Goal: Task Accomplishment & Management: Manage account settings

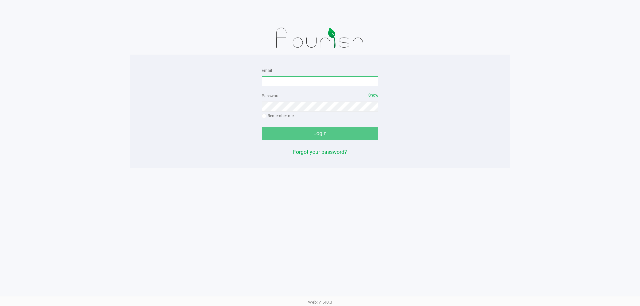
click at [299, 79] on input "Email" at bounding box center [320, 81] width 117 height 10
type input "[EMAIL_ADDRESS][DOMAIN_NAME]"
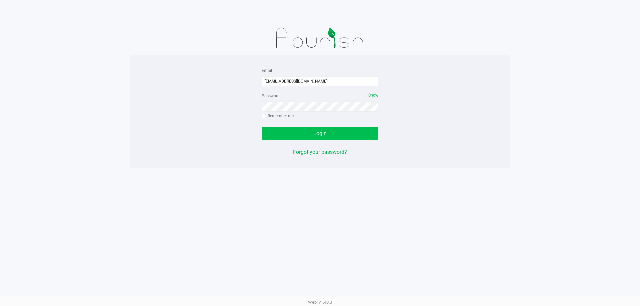
click at [344, 138] on button "Login" at bounding box center [320, 133] width 117 height 13
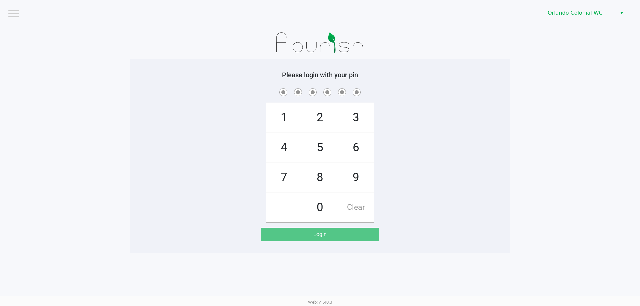
click at [331, 183] on span "8" at bounding box center [319, 177] width 35 height 29
checkbox input "true"
click at [294, 182] on span "7" at bounding box center [283, 177] width 35 height 29
checkbox input "true"
drag, startPoint x: 314, startPoint y: 204, endPoint x: 292, endPoint y: 152, distance: 56.4
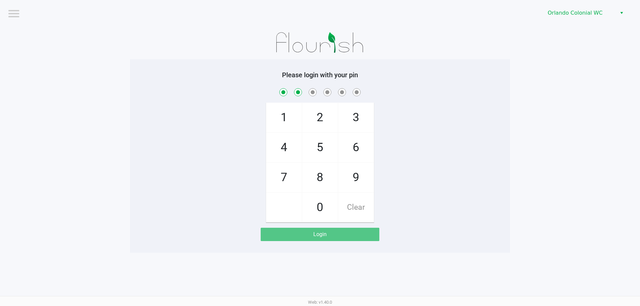
click at [312, 202] on span "0" at bounding box center [319, 207] width 35 height 29
checkbox input "true"
drag, startPoint x: 292, startPoint y: 152, endPoint x: 292, endPoint y: 167, distance: 14.3
click at [292, 152] on span "4" at bounding box center [283, 147] width 35 height 29
checkbox input "true"
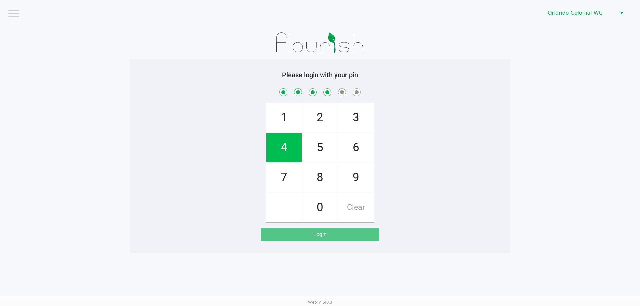
drag, startPoint x: 294, startPoint y: 174, endPoint x: 293, endPoint y: 168, distance: 6.4
click at [293, 173] on span "7" at bounding box center [283, 177] width 35 height 29
checkbox input "true"
click at [285, 126] on span "1" at bounding box center [283, 117] width 35 height 29
checkbox input "true"
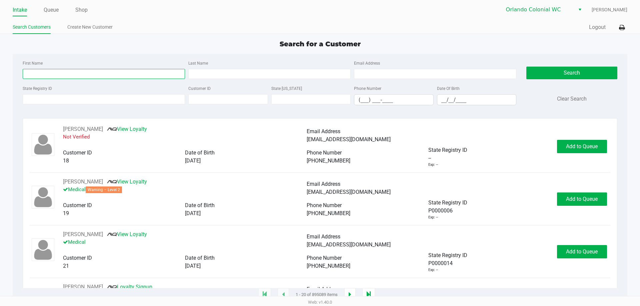
click at [54, 72] on input "First Name" at bounding box center [104, 74] width 162 height 10
type input "michael"
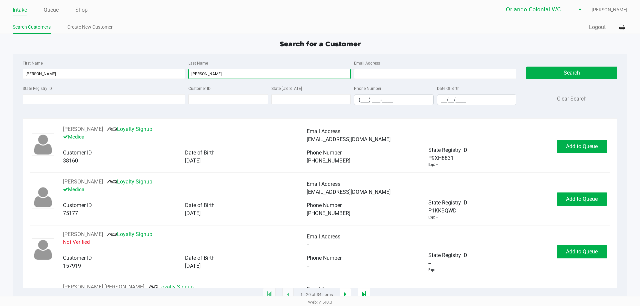
type input "harris"
click at [363, 101] on input "(___) ___-____" at bounding box center [393, 100] width 79 height 10
click at [448, 105] on input "__/__/____" at bounding box center [476, 100] width 79 height 10
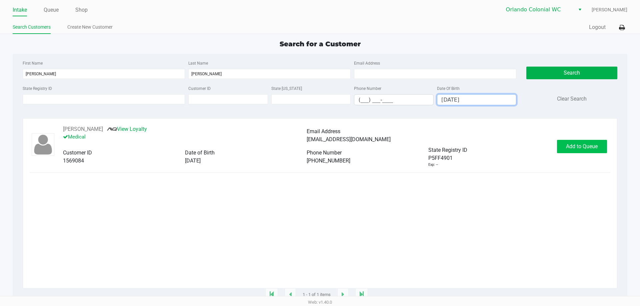
type input "03/30/1993"
drag, startPoint x: 582, startPoint y: 147, endPoint x: 587, endPoint y: 145, distance: 5.4
click at [582, 147] on span "Add to Queue" at bounding box center [582, 146] width 32 height 6
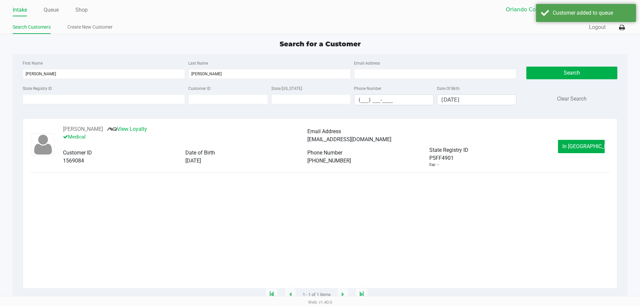
click at [577, 138] on div "MICHAEL HARRIS JR View Loyalty Medical Email Address darkstarsk8tr1220@gmail.co…" at bounding box center [320, 146] width 580 height 42
click at [579, 147] on span "In Queue" at bounding box center [590, 146] width 56 height 6
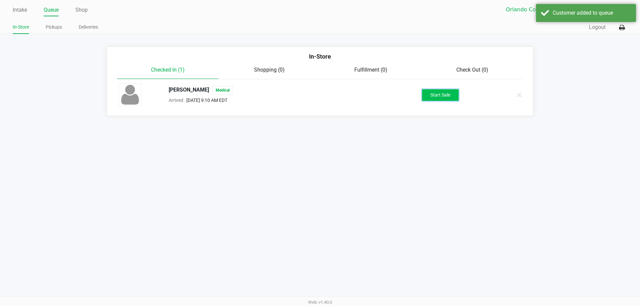
click at [439, 96] on button "Start Sale" at bounding box center [440, 95] width 37 height 12
click at [439, 96] on div "Start Sale" at bounding box center [440, 95] width 37 height 12
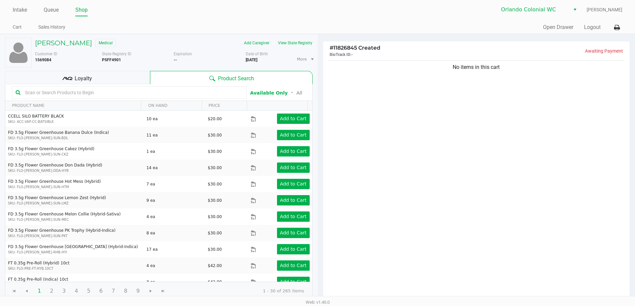
click at [77, 77] on span "Loyalty" at bounding box center [83, 79] width 17 height 8
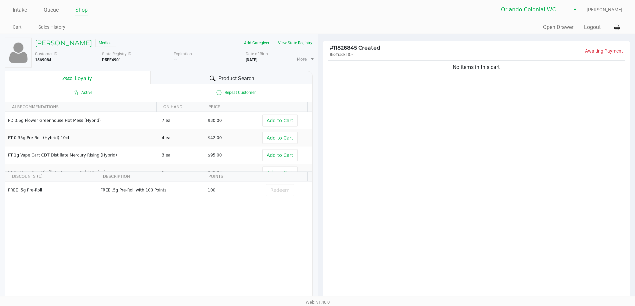
click at [424, 153] on div "No items in this cart" at bounding box center [476, 180] width 307 height 242
click at [257, 75] on div "Product Search" at bounding box center [231, 77] width 162 height 13
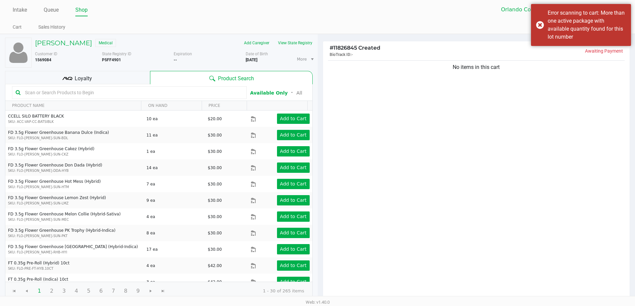
click at [337, 147] on div "No items in this cart" at bounding box center [476, 180] width 307 height 242
click at [181, 85] on kendo-grid-toolbar "Available Only ᛫ All" at bounding box center [158, 92] width 307 height 17
click at [179, 89] on input "text" at bounding box center [132, 93] width 221 height 10
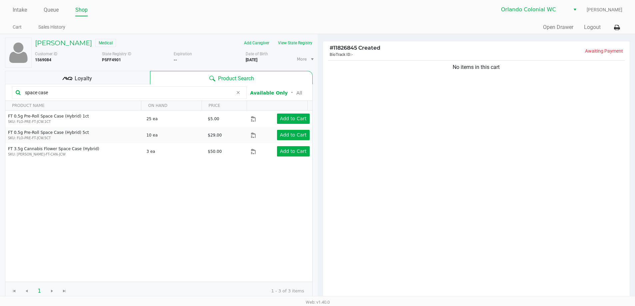
type input "space case"
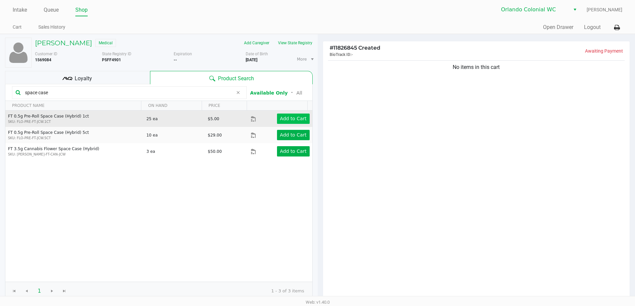
click at [293, 119] on app-button-loader "Add to Cart" at bounding box center [293, 118] width 27 height 5
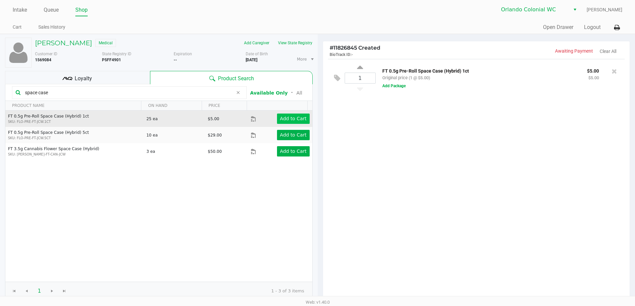
click at [402, 87] on button "Add Package" at bounding box center [393, 86] width 23 height 6
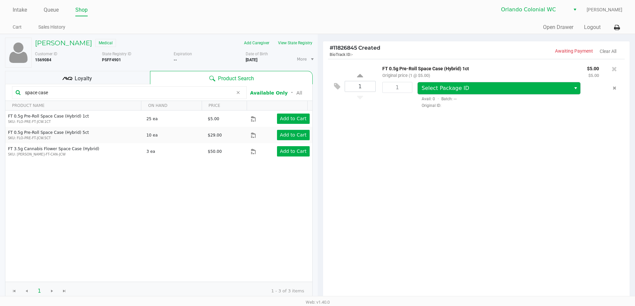
click at [490, 88] on span "Select Package ID" at bounding box center [493, 88] width 145 height 8
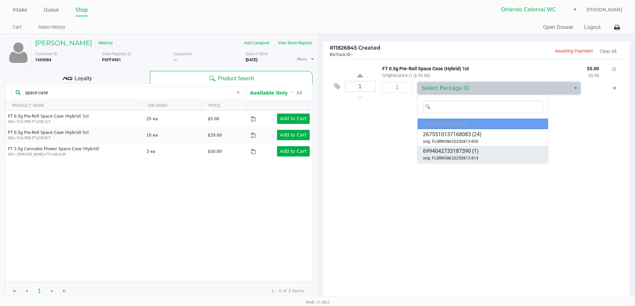
click at [484, 155] on li "6994042733187390 (1) orig: FLSRWGM-20250813-814" at bounding box center [482, 154] width 130 height 17
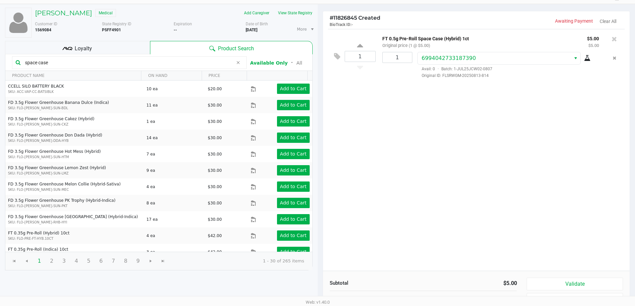
scroll to position [76, 0]
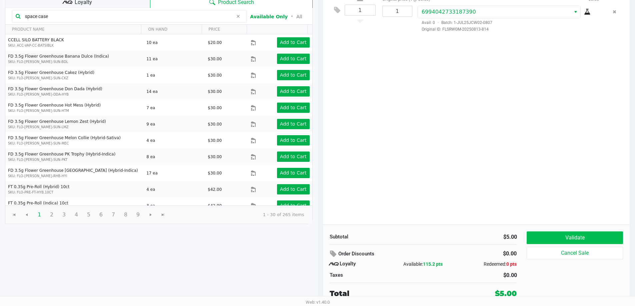
click at [567, 235] on button "Validate" at bounding box center [574, 238] width 96 height 13
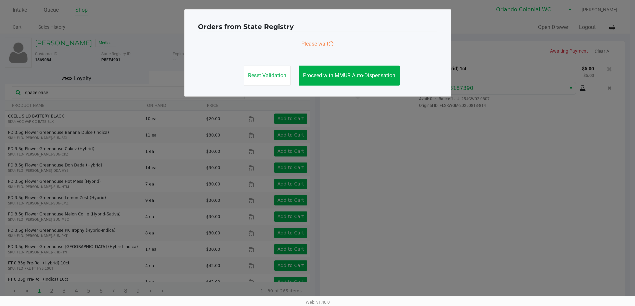
scroll to position [0, 0]
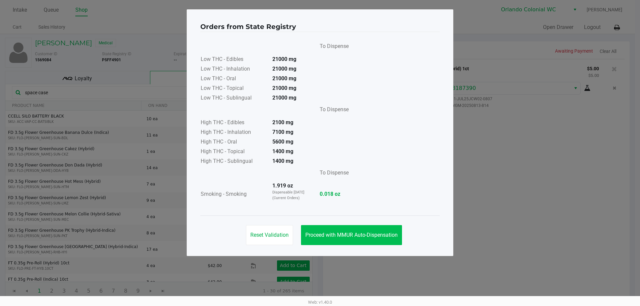
click at [376, 242] on button "Proceed with MMUR Auto-Dispensation" at bounding box center [351, 235] width 101 height 20
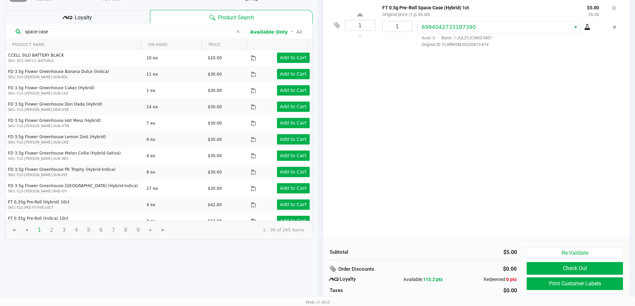
scroll to position [76, 0]
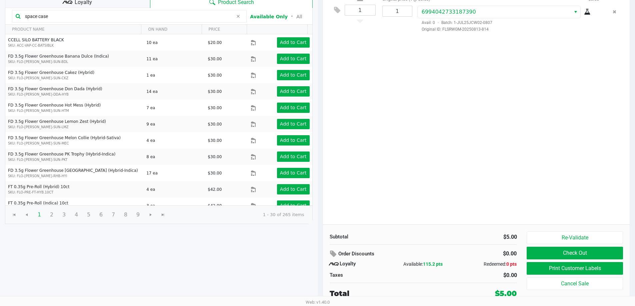
click at [565, 271] on button "Print Customer Labels" at bounding box center [574, 268] width 96 height 13
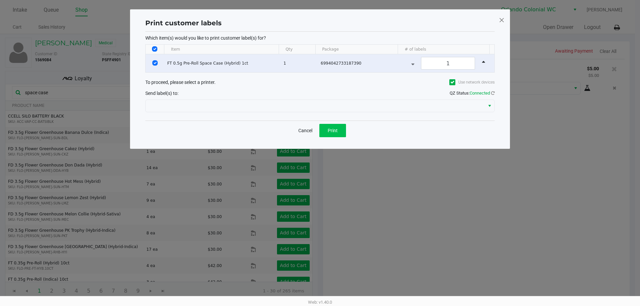
click at [330, 129] on span "Print" at bounding box center [332, 130] width 10 height 5
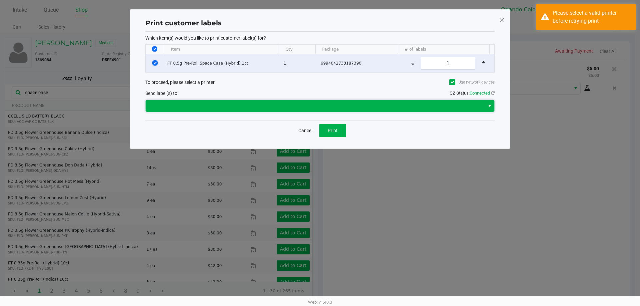
click at [354, 101] on span at bounding box center [315, 106] width 339 height 12
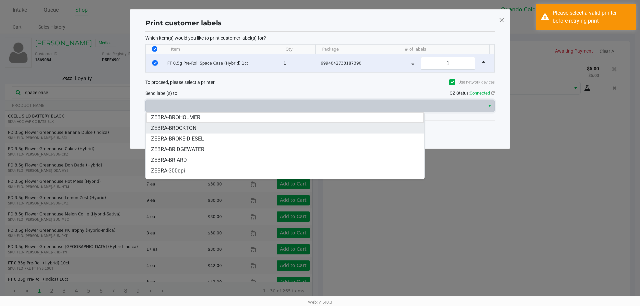
click at [187, 129] on span "ZEBRA-BROCKTON" at bounding box center [173, 128] width 45 height 8
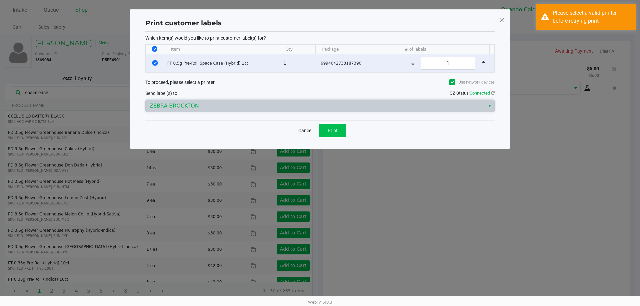
click at [330, 131] on span "Print" at bounding box center [332, 130] width 10 height 5
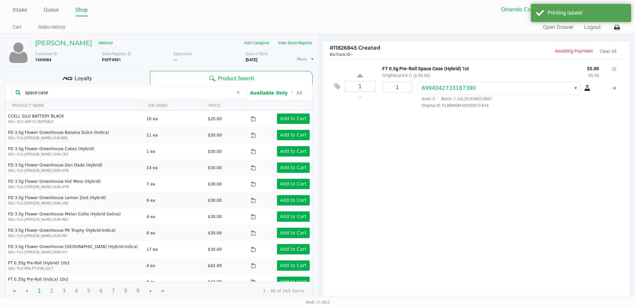
click at [616, 28] on icon at bounding box center [617, 27] width 6 height 5
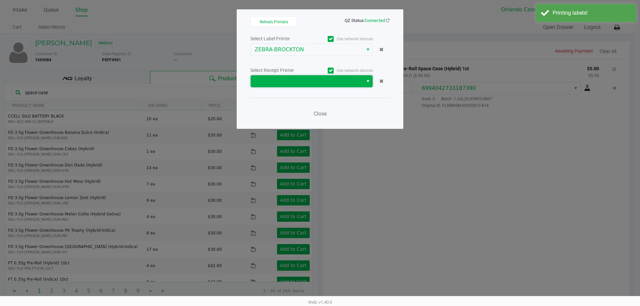
click at [301, 81] on span at bounding box center [307, 81] width 104 height 8
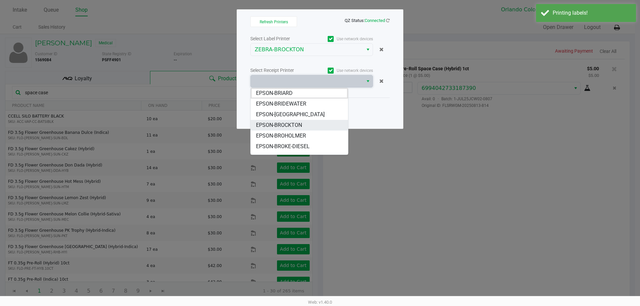
click at [301, 126] on span "EPSON-BROCKTON" at bounding box center [279, 125] width 46 height 8
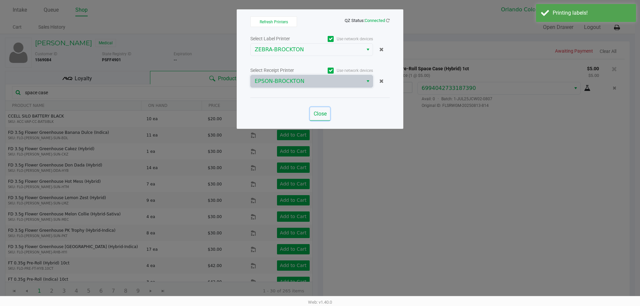
click at [325, 115] on span "Close" at bounding box center [319, 114] width 13 height 6
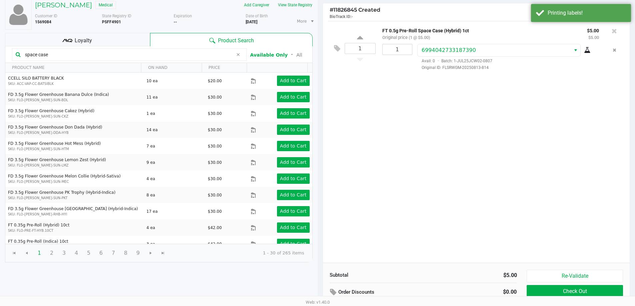
scroll to position [76, 0]
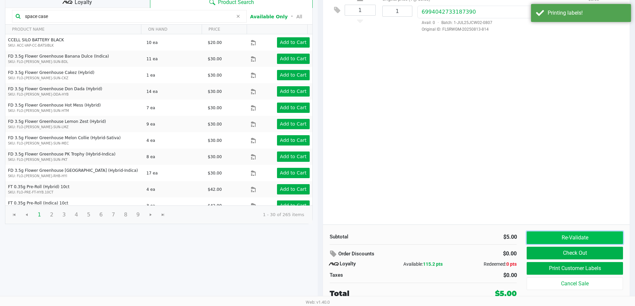
click at [579, 244] on button "Re-Validate" at bounding box center [574, 238] width 96 height 13
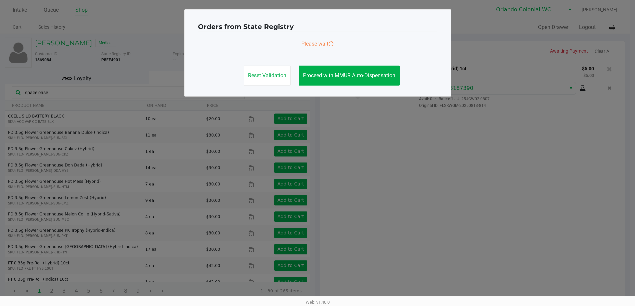
scroll to position [0, 0]
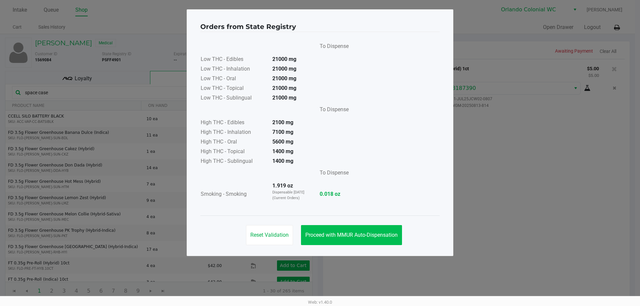
click at [372, 234] on span "Proceed with MMUR Auto-Dispensation" at bounding box center [351, 235] width 92 height 6
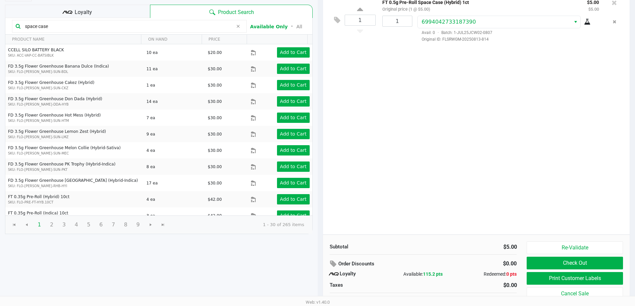
scroll to position [76, 0]
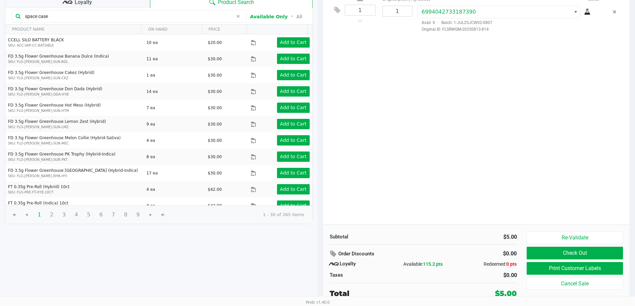
click at [557, 255] on button "Check Out" at bounding box center [574, 253] width 96 height 13
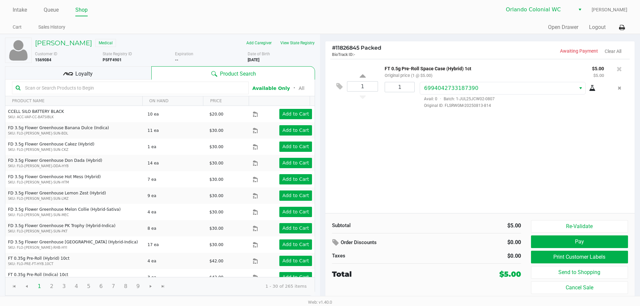
click at [131, 73] on div "Loyalty" at bounding box center [78, 72] width 146 height 13
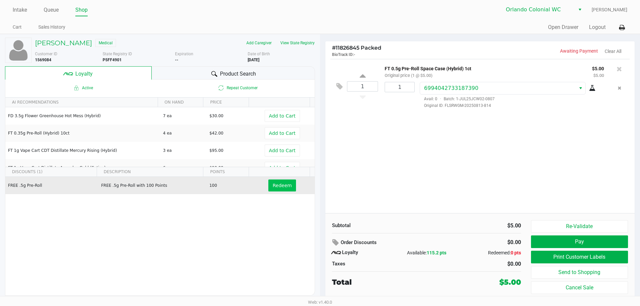
click at [281, 187] on span "Redeem" at bounding box center [282, 185] width 19 height 5
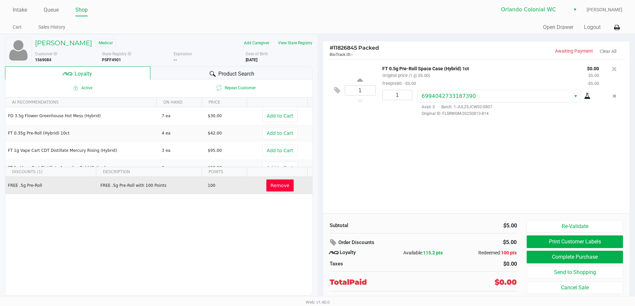
click at [572, 257] on button "Complete Purchase" at bounding box center [574, 257] width 96 height 13
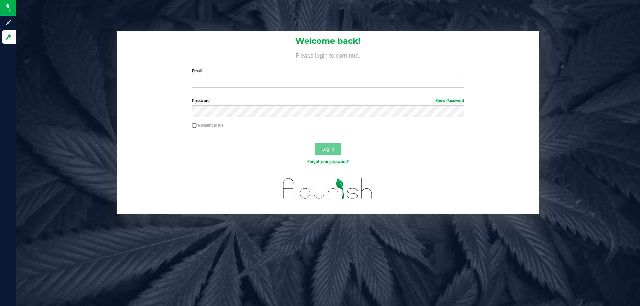
click at [275, 72] on label "Email" at bounding box center [328, 71] width 272 height 6
click at [275, 76] on input "Email" at bounding box center [328, 82] width 272 height 12
type input "[EMAIL_ADDRESS][DOMAIN_NAME]"
click at [453, 100] on link "Show Password" at bounding box center [449, 100] width 29 height 5
click at [314, 143] on button "Log In" at bounding box center [327, 149] width 27 height 12
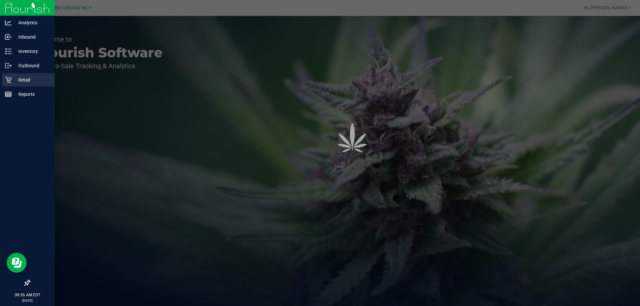
click at [19, 85] on div "Retail" at bounding box center [28, 79] width 53 height 13
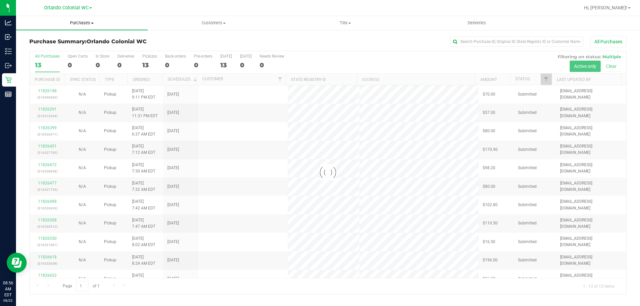
click at [86, 25] on span "Purchases" at bounding box center [82, 23] width 132 height 6
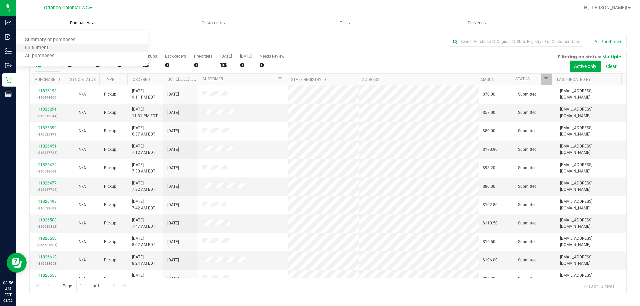
click at [62, 49] on li "Fulfillment" at bounding box center [82, 48] width 132 height 8
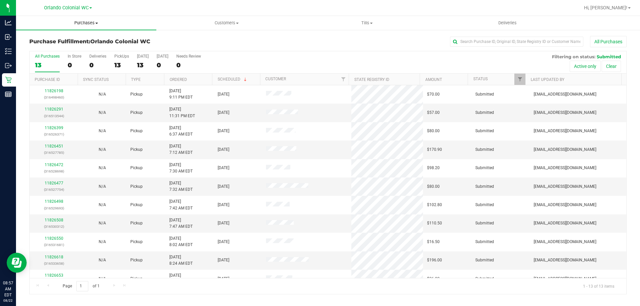
click at [89, 24] on span "Purchases" at bounding box center [86, 23] width 140 height 6
click at [91, 48] on li "Fulfillment" at bounding box center [86, 48] width 140 height 8
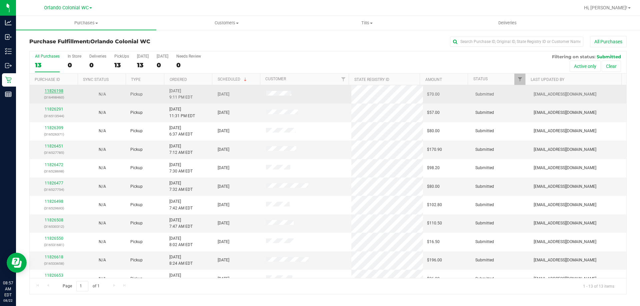
click at [60, 92] on link "11826198" at bounding box center [54, 91] width 19 height 5
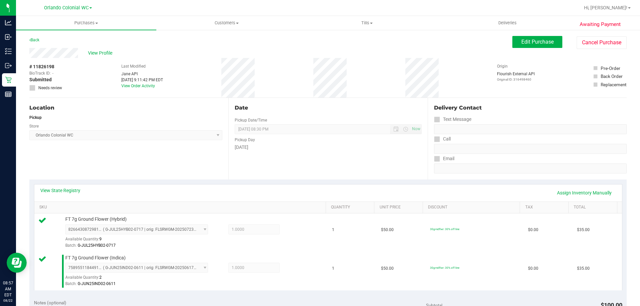
scroll to position [170, 0]
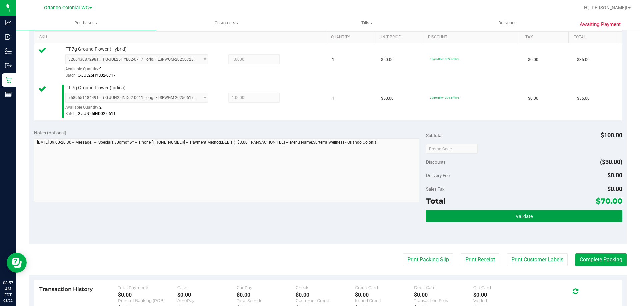
click at [552, 216] on button "Validate" at bounding box center [524, 216] width 196 height 12
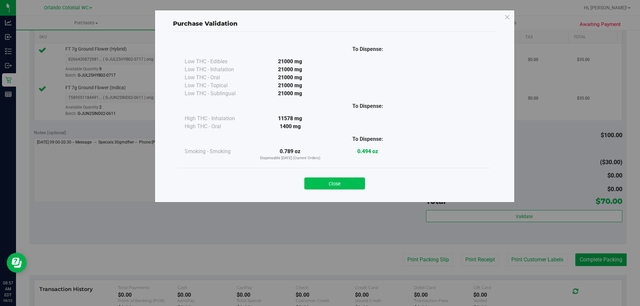
click at [340, 181] on button "Close" at bounding box center [334, 184] width 61 height 12
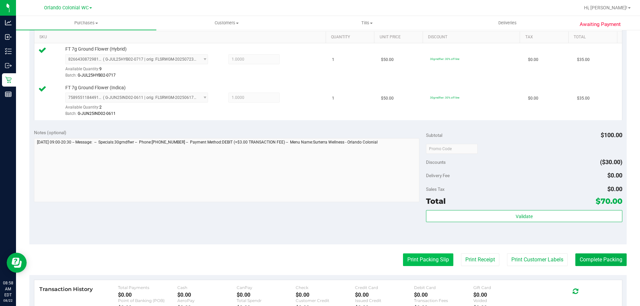
click at [430, 264] on button "Print Packing Slip" at bounding box center [428, 260] width 50 height 13
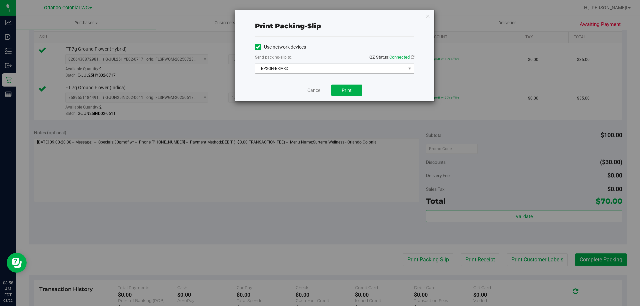
click at [341, 70] on span "EPSON-BRIARD" at bounding box center [330, 68] width 150 height 9
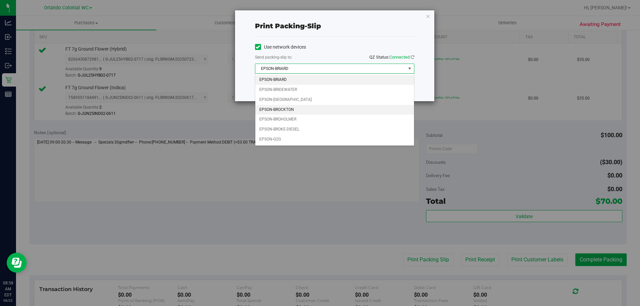
click at [297, 107] on li "EPSON-BROCKTON" at bounding box center [334, 110] width 159 height 10
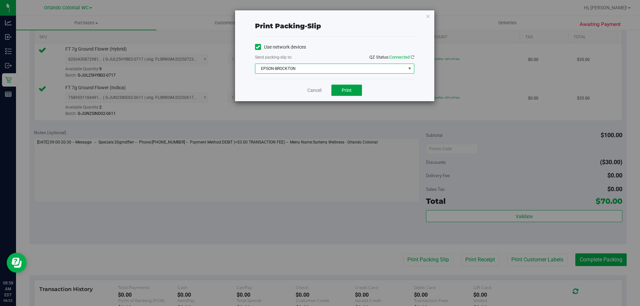
click at [355, 95] on button "Print" at bounding box center [346, 90] width 31 height 11
click at [312, 89] on link "Cancel" at bounding box center [314, 90] width 14 height 7
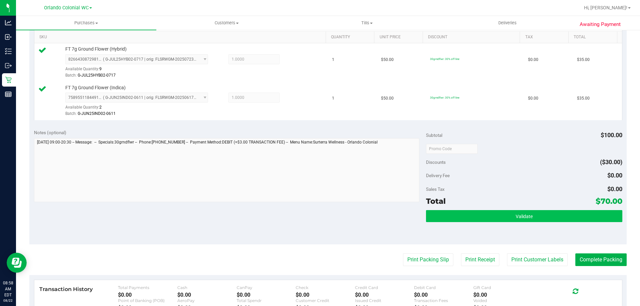
click at [497, 218] on button "Validate" at bounding box center [524, 216] width 196 height 12
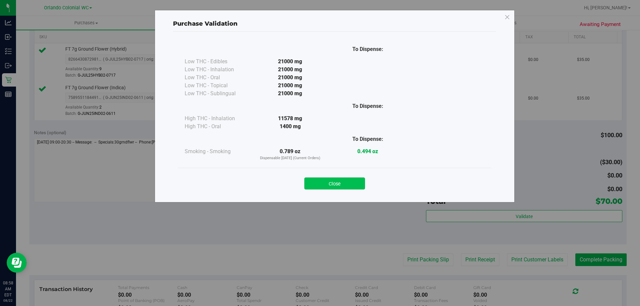
click at [335, 186] on button "Close" at bounding box center [334, 184] width 61 height 12
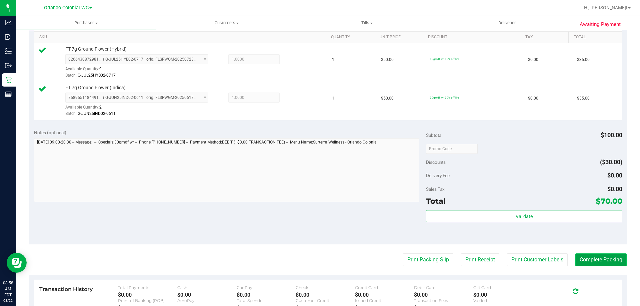
click at [592, 256] on button "Complete Packing" at bounding box center [600, 260] width 51 height 13
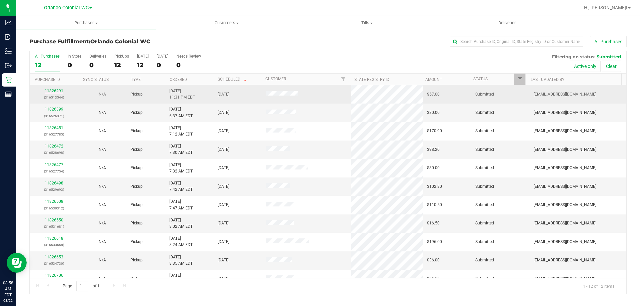
click at [58, 91] on link "11826291" at bounding box center [54, 91] width 19 height 5
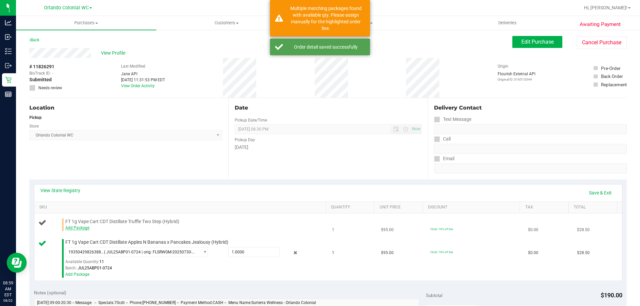
click at [79, 227] on link "Add Package" at bounding box center [77, 228] width 24 height 5
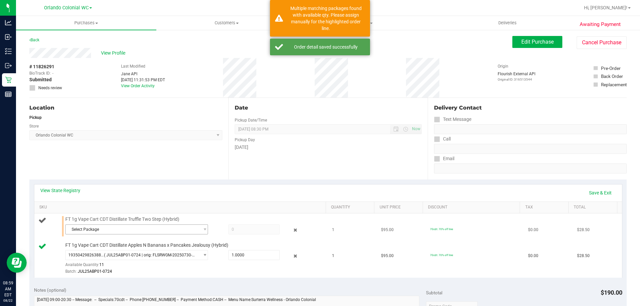
click at [106, 232] on span "Select Package" at bounding box center [133, 229] width 134 height 9
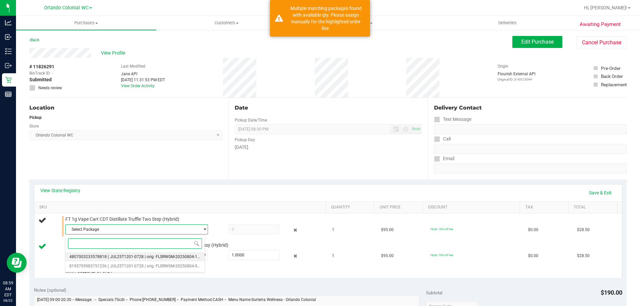
click at [116, 256] on span "( JUL25T1201-0728 | orig: FLSRWGM-20250804-1051 )" at bounding box center [157, 257] width 99 height 5
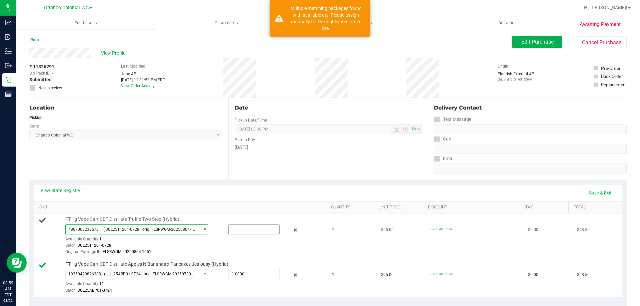
click at [246, 228] on input "text" at bounding box center [254, 229] width 51 height 9
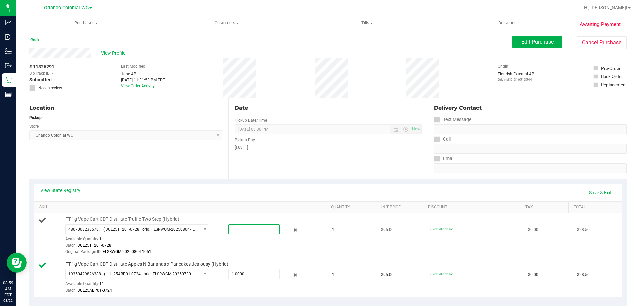
type input "1"
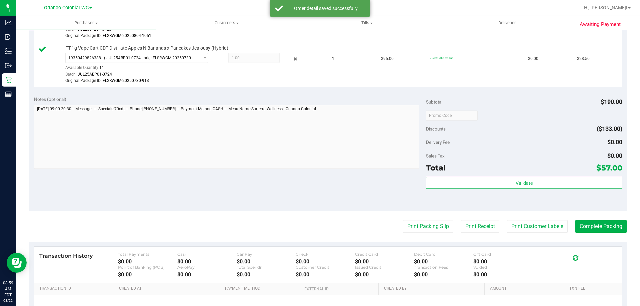
scroll to position [226, 0]
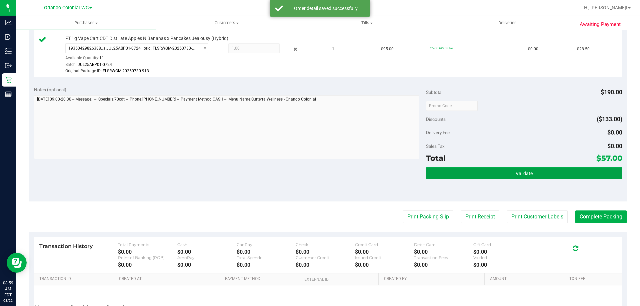
click at [509, 175] on button "Validate" at bounding box center [524, 173] width 196 height 12
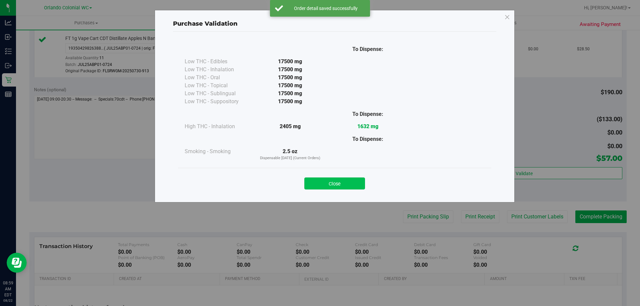
click at [345, 183] on button "Close" at bounding box center [334, 184] width 61 height 12
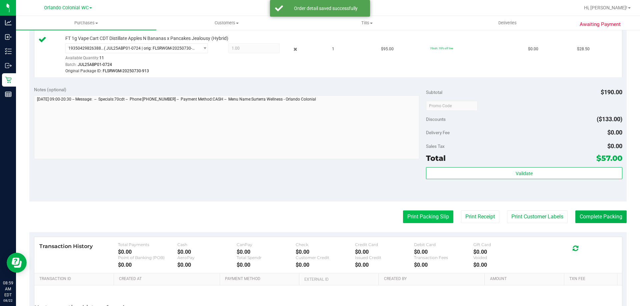
click at [413, 217] on button "Print Packing Slip" at bounding box center [428, 217] width 50 height 13
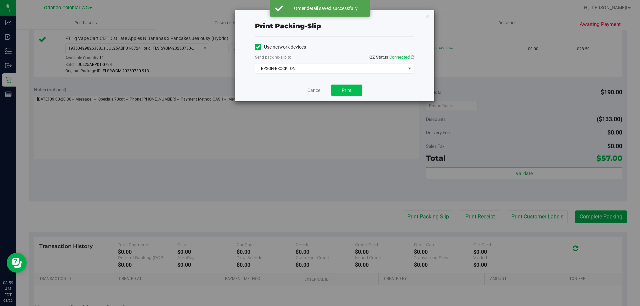
click at [353, 94] on button "Print" at bounding box center [346, 90] width 31 height 11
click at [317, 90] on link "Cancel" at bounding box center [314, 90] width 14 height 7
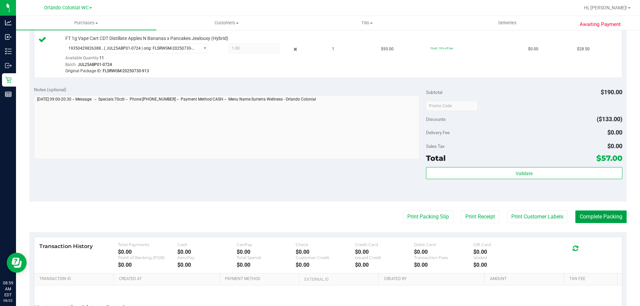
click at [575, 221] on button "Complete Packing" at bounding box center [600, 217] width 51 height 13
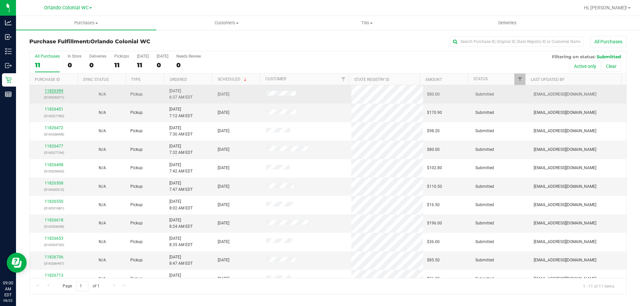
click at [50, 92] on link "11826399" at bounding box center [54, 91] width 19 height 5
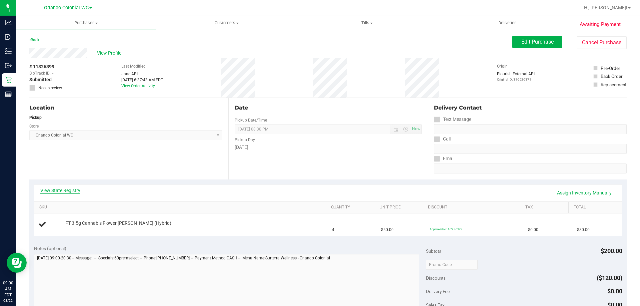
click at [47, 192] on link "View State Registry" at bounding box center [60, 190] width 40 height 7
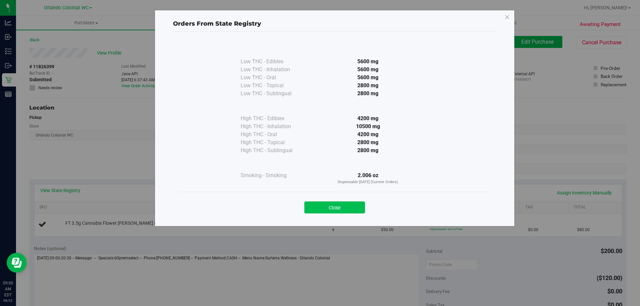
click at [328, 205] on button "Close" at bounding box center [334, 208] width 61 height 12
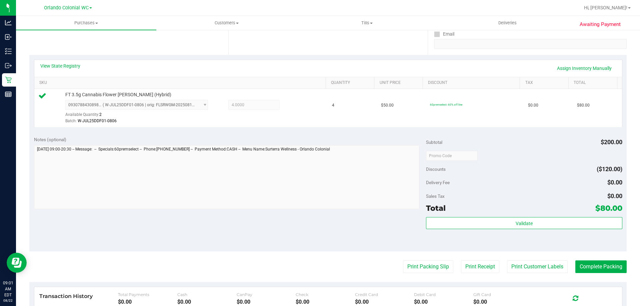
scroll to position [239, 0]
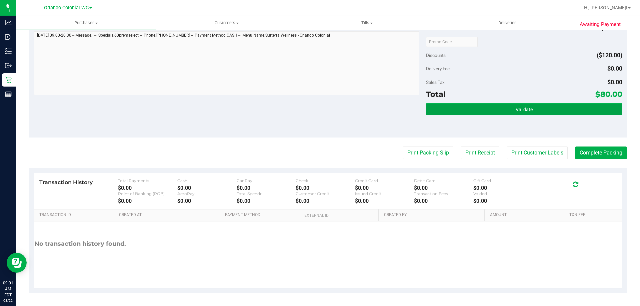
click at [457, 108] on button "Validate" at bounding box center [524, 109] width 196 height 12
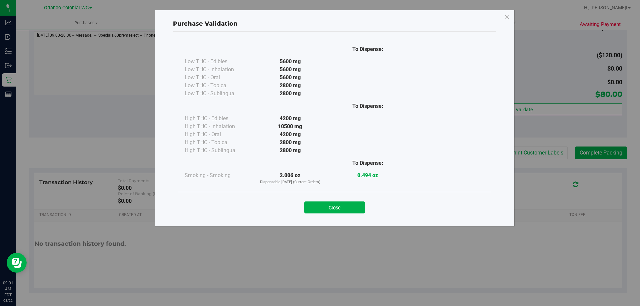
click at [347, 195] on div "Close" at bounding box center [334, 205] width 313 height 27
click at [336, 212] on button "Close" at bounding box center [334, 208] width 61 height 12
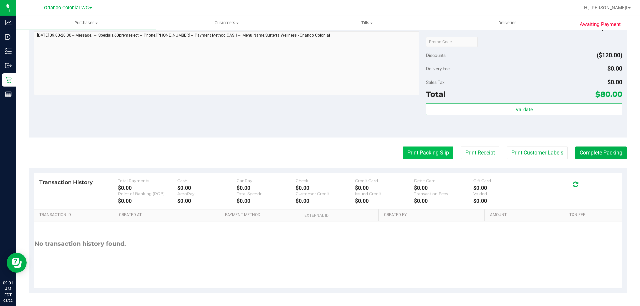
click at [435, 157] on button "Print Packing Slip" at bounding box center [428, 153] width 50 height 13
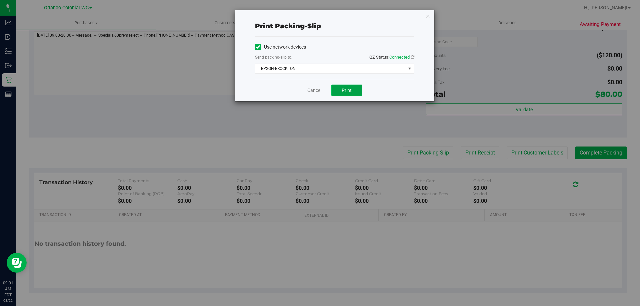
click at [349, 88] on span "Print" at bounding box center [346, 90] width 10 height 5
click at [310, 87] on link "Cancel" at bounding box center [314, 90] width 14 height 7
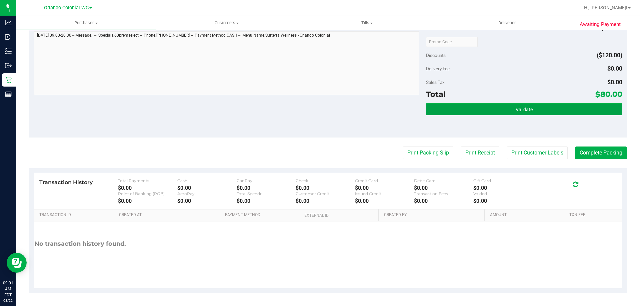
click at [447, 113] on button "Validate" at bounding box center [524, 109] width 196 height 12
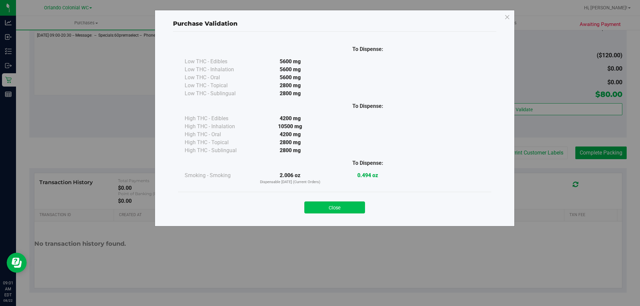
click at [346, 209] on button "Close" at bounding box center [334, 208] width 61 height 12
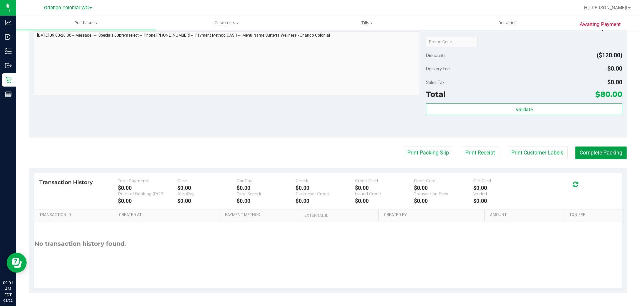
click at [585, 157] on button "Complete Packing" at bounding box center [600, 153] width 51 height 13
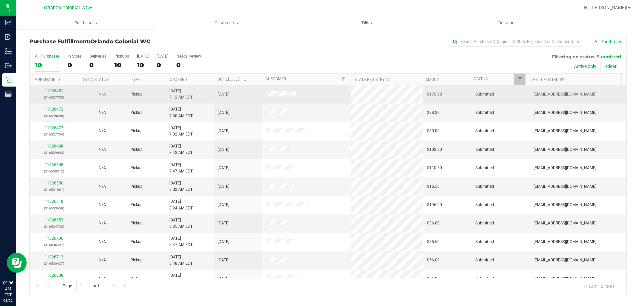
click at [62, 93] on link "11826451" at bounding box center [54, 91] width 19 height 5
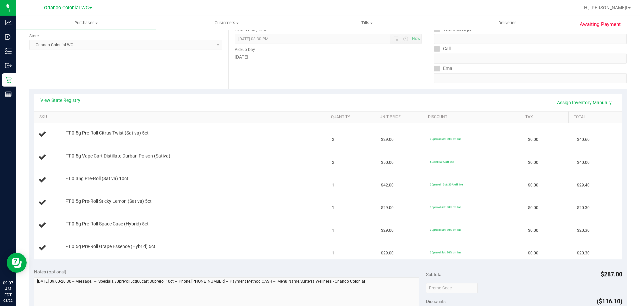
scroll to position [100, 0]
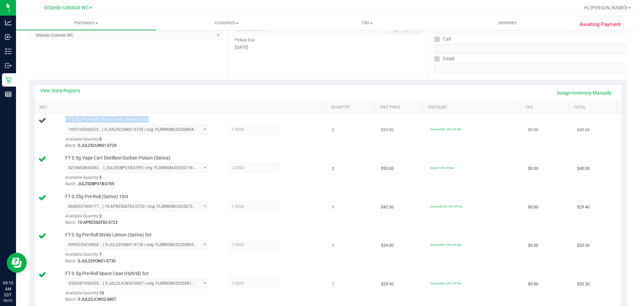
drag, startPoint x: 151, startPoint y: 118, endPoint x: 71, endPoint y: 117, distance: 80.6
click at [70, 117] on div "FT 0.5g Pre-Roll Citrus Twist (Sativa) 5ct 1905145206572533 ( 5-JUL25CUW01-0729…" at bounding box center [192, 132] width 261 height 33
click at [73, 119] on span "FT 0.5g Pre-Roll Citrus Twist (Sativa) 5ct" at bounding box center [106, 119] width 83 height 6
drag, startPoint x: 149, startPoint y: 120, endPoint x: 64, endPoint y: 120, distance: 84.6
click at [64, 120] on div "FT 0.5g Pre-Roll Citrus Twist (Sativa) 5ct 1905145206572533 ( 5-JUL25CUW01-0729…" at bounding box center [192, 132] width 261 height 33
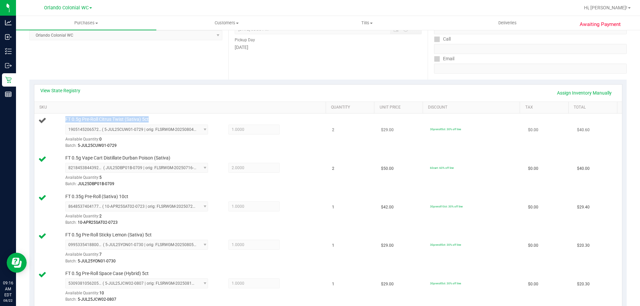
copy span "FT 0.5g Pre-Roll Citrus Twist (Sativa) 5ct"
click at [104, 69] on div "Location Pickup Store Orlando Colonial WC Select Store Bonita Springs WC Boynto…" at bounding box center [128, 39] width 199 height 82
click at [291, 67] on div "Date Pickup Date/Time 08/22/2025 Now 08/22/2025 08:30 PM Now Pickup Day Friday" at bounding box center [327, 39] width 199 height 82
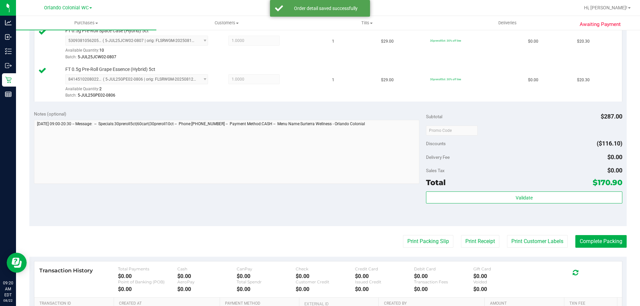
scroll to position [377, 0]
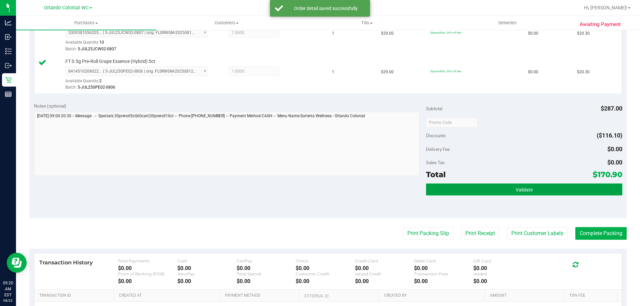
click at [486, 195] on button "Validate" at bounding box center [524, 190] width 196 height 12
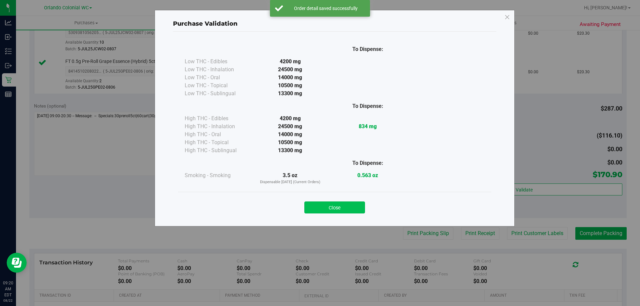
click at [347, 206] on button "Close" at bounding box center [334, 208] width 61 height 12
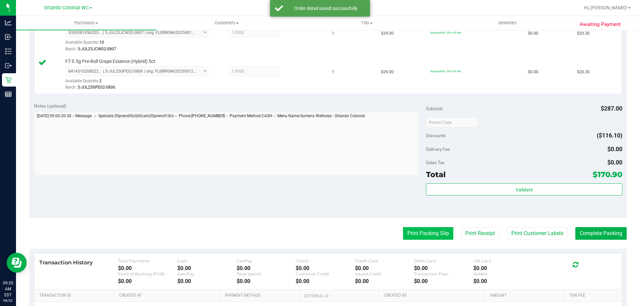
click at [420, 238] on button "Print Packing Slip" at bounding box center [428, 233] width 50 height 13
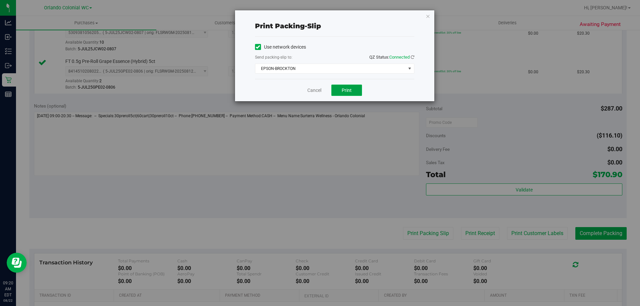
click at [349, 91] on span "Print" at bounding box center [346, 90] width 10 height 5
click at [312, 91] on link "Cancel" at bounding box center [314, 90] width 14 height 7
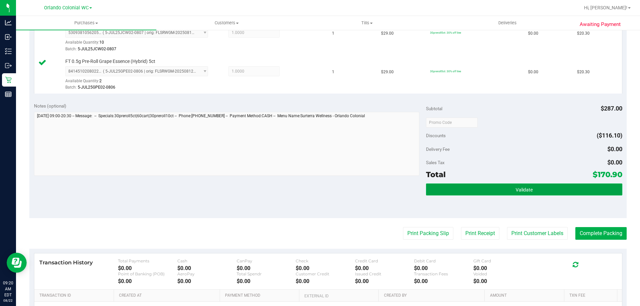
click at [458, 195] on button "Validate" at bounding box center [524, 190] width 196 height 12
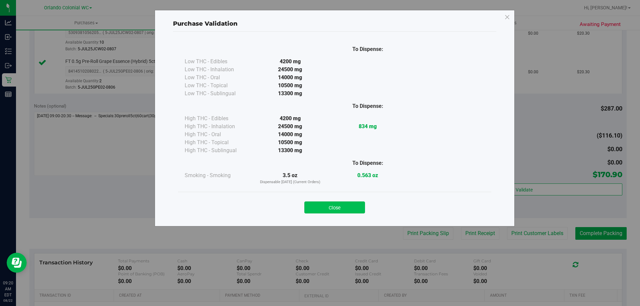
click at [341, 207] on button "Close" at bounding box center [334, 208] width 61 height 12
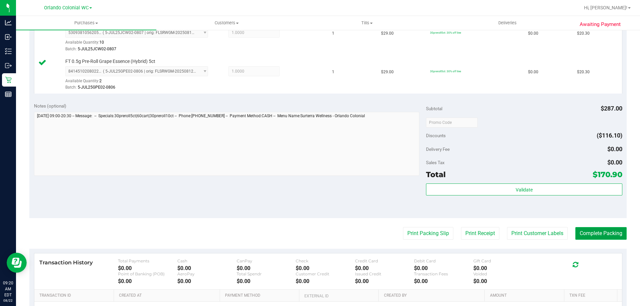
click at [583, 228] on button "Complete Packing" at bounding box center [600, 233] width 51 height 13
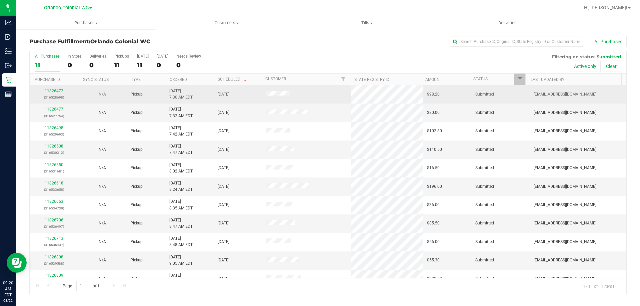
click at [60, 90] on link "11826472" at bounding box center [54, 91] width 19 height 5
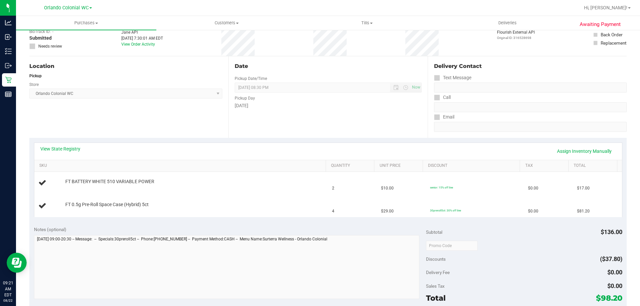
scroll to position [43, 0]
click at [198, 152] on div "View State Registry Assign Inventory Manually" at bounding box center [327, 149] width 575 height 11
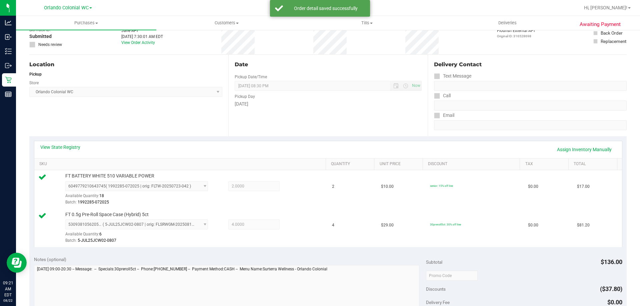
scroll to position [44, 0]
click at [502, 263] on div "Subtotal $136.00" at bounding box center [524, 262] width 196 height 12
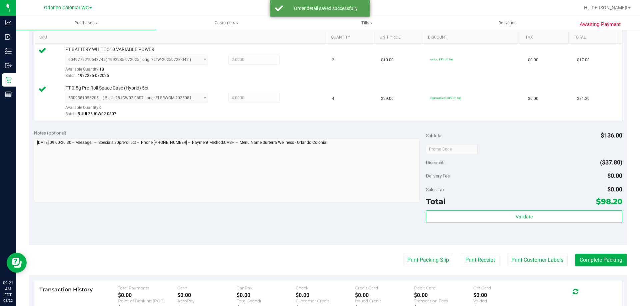
scroll to position [171, 0]
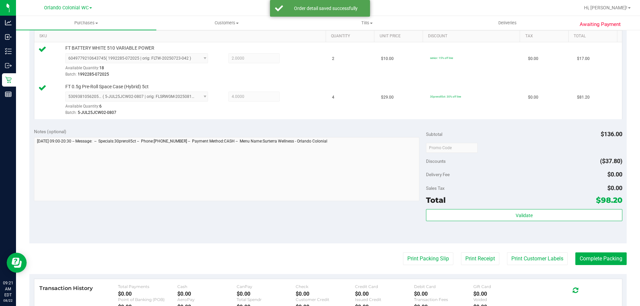
click at [531, 228] on div "Validate" at bounding box center [524, 224] width 196 height 30
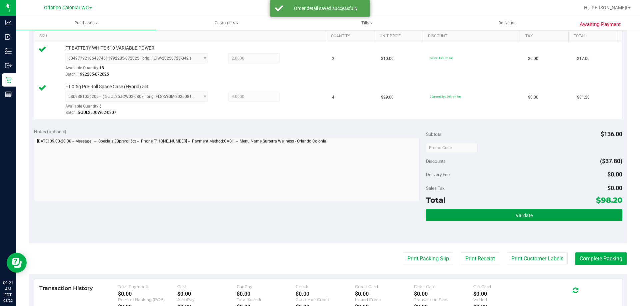
click at [501, 217] on button "Validate" at bounding box center [524, 215] width 196 height 12
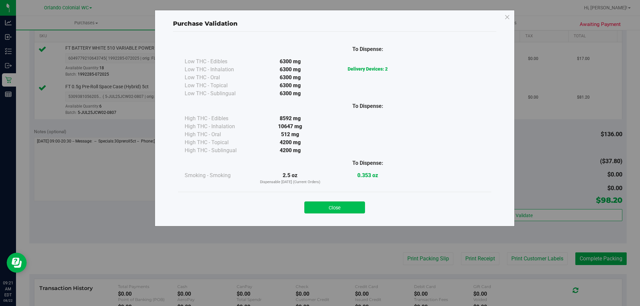
click at [352, 205] on button "Close" at bounding box center [334, 208] width 61 height 12
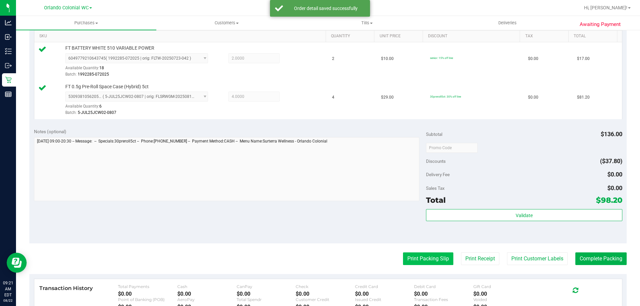
click at [420, 262] on button "Print Packing Slip" at bounding box center [428, 259] width 50 height 13
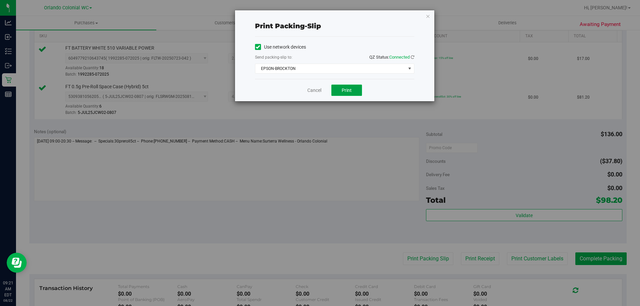
click at [349, 87] on button "Print" at bounding box center [346, 90] width 31 height 11
click at [308, 88] on link "Cancel" at bounding box center [314, 90] width 14 height 7
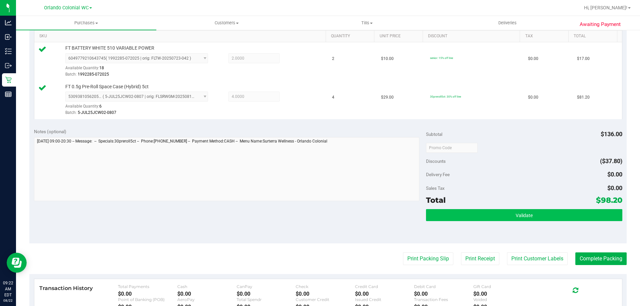
click at [459, 220] on button "Validate" at bounding box center [524, 215] width 196 height 12
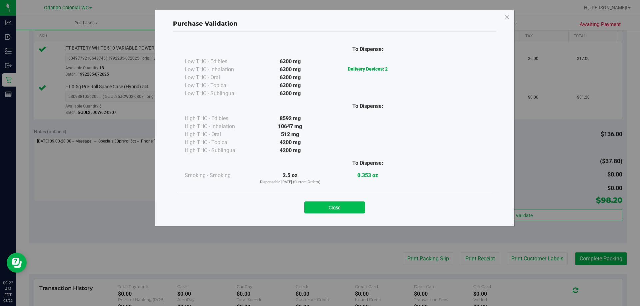
click at [344, 207] on button "Close" at bounding box center [334, 208] width 61 height 12
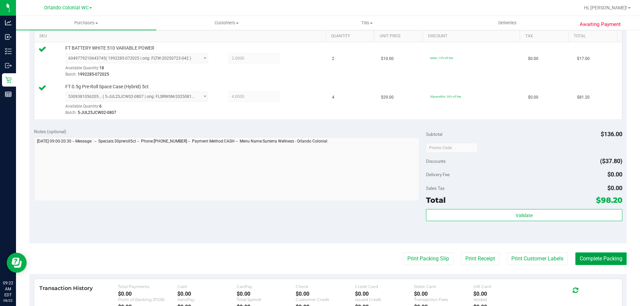
click at [581, 254] on button "Complete Packing" at bounding box center [600, 259] width 51 height 13
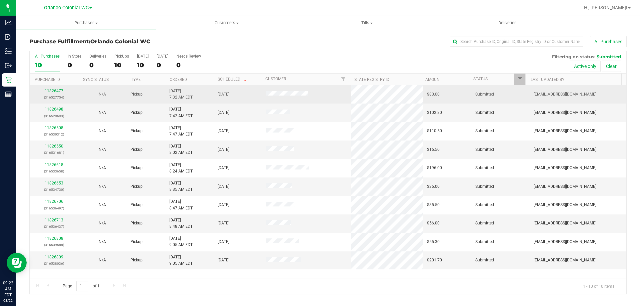
click at [50, 92] on link "11826477" at bounding box center [54, 91] width 19 height 5
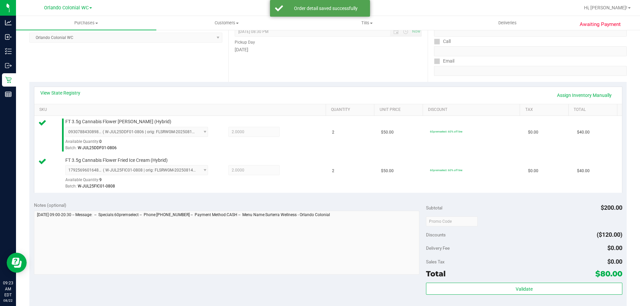
scroll to position [100, 0]
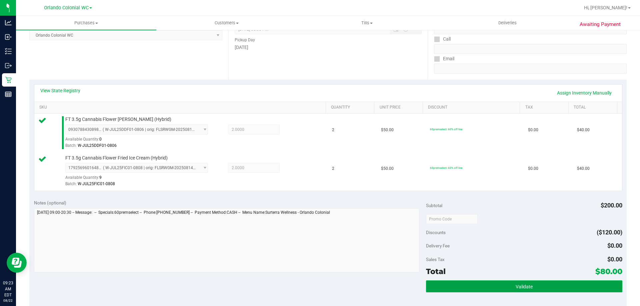
click at [484, 282] on button "Validate" at bounding box center [524, 287] width 196 height 12
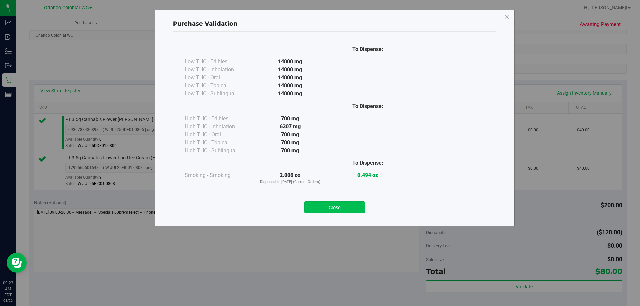
click at [346, 211] on button "Close" at bounding box center [334, 208] width 61 height 12
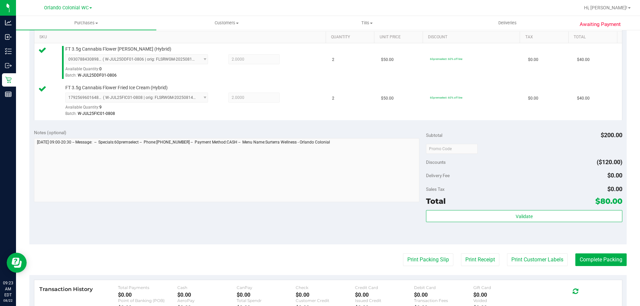
scroll to position [208, 0]
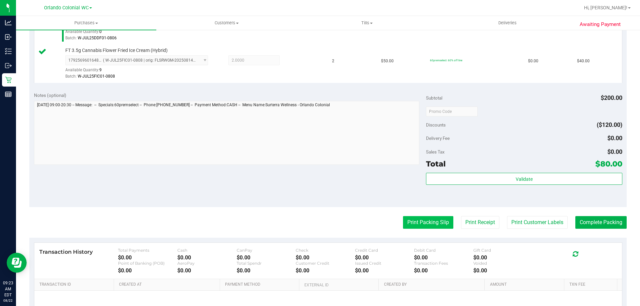
click at [411, 225] on button "Print Packing Slip" at bounding box center [428, 222] width 50 height 13
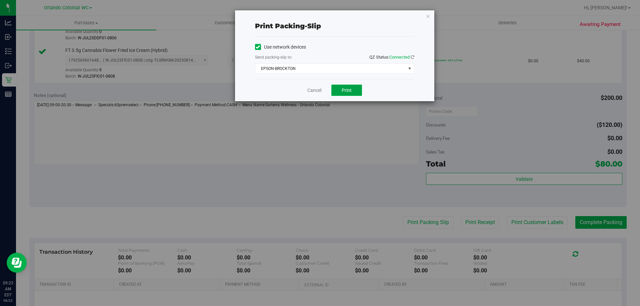
click at [351, 92] on span "Print" at bounding box center [346, 90] width 10 height 5
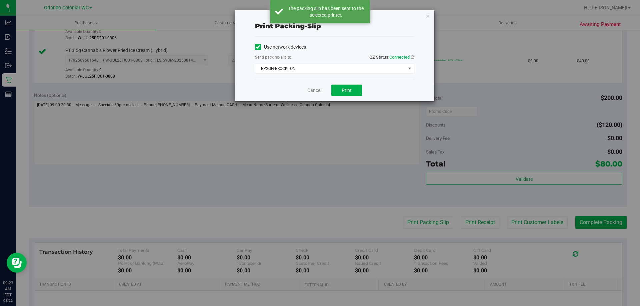
click at [320, 101] on div "Cancel Print" at bounding box center [334, 90] width 159 height 22
click at [318, 92] on link "Cancel" at bounding box center [314, 90] width 14 height 7
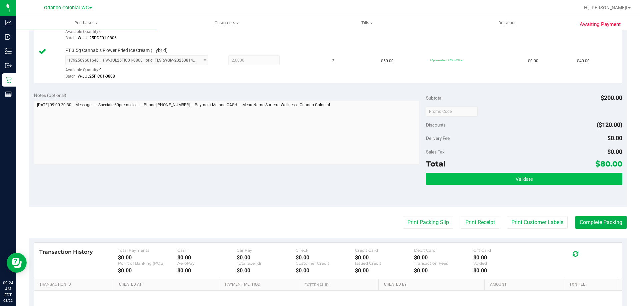
click at [447, 179] on button "Validate" at bounding box center [524, 179] width 196 height 12
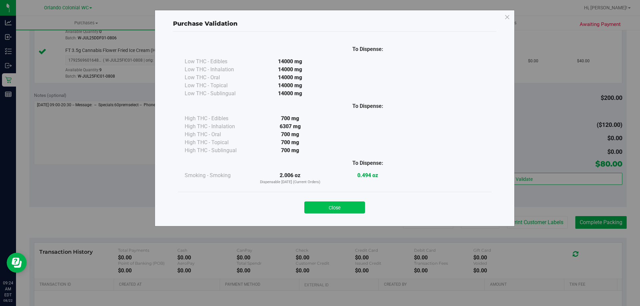
click at [347, 202] on button "Close" at bounding box center [334, 208] width 61 height 12
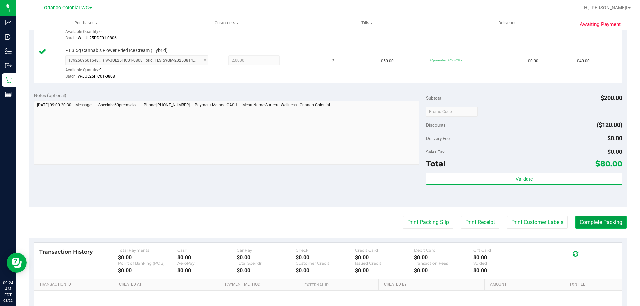
click at [583, 222] on button "Complete Packing" at bounding box center [600, 222] width 51 height 13
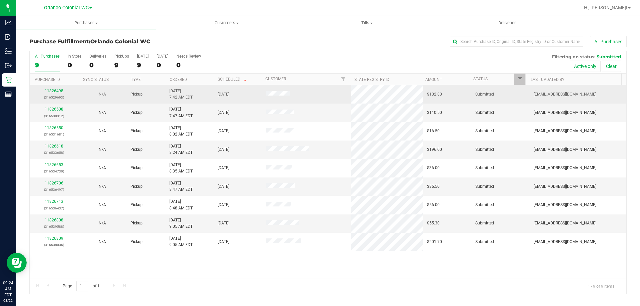
click at [48, 93] on div "11826498 (316529693)" at bounding box center [54, 94] width 40 height 13
click at [53, 91] on link "11826498" at bounding box center [54, 91] width 19 height 5
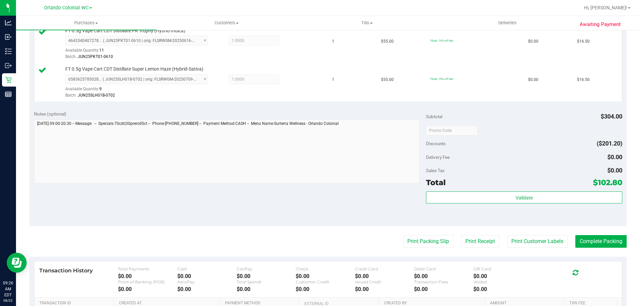
scroll to position [422, 0]
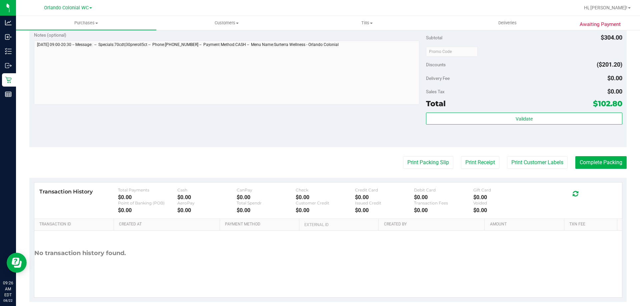
click at [438, 109] on div "Total" at bounding box center [436, 104] width 20 height 12
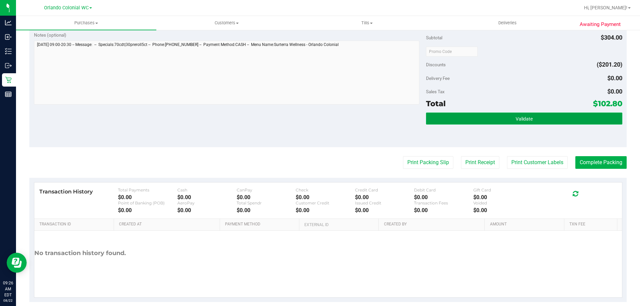
click at [439, 113] on button "Validate" at bounding box center [524, 119] width 196 height 12
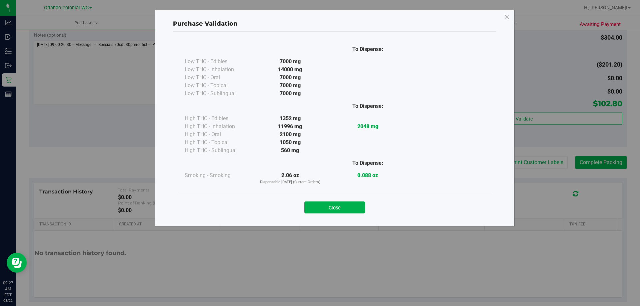
click at [356, 214] on div "Close" at bounding box center [334, 205] width 313 height 27
click at [357, 205] on button "Close" at bounding box center [334, 208] width 61 height 12
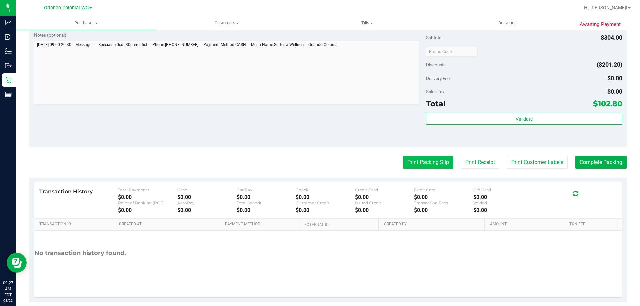
click at [424, 163] on button "Print Packing Slip" at bounding box center [428, 162] width 50 height 13
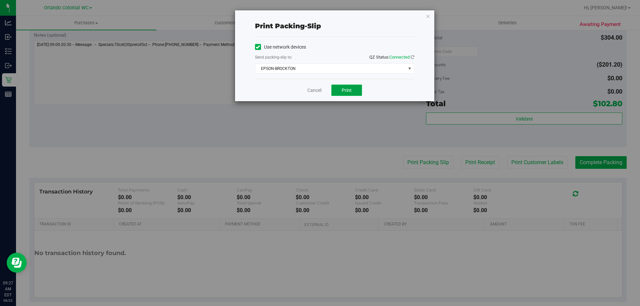
click at [346, 86] on button "Print" at bounding box center [346, 90] width 31 height 11
click at [312, 94] on div "Cancel Print" at bounding box center [334, 90] width 159 height 22
click at [315, 91] on link "Cancel" at bounding box center [314, 90] width 14 height 7
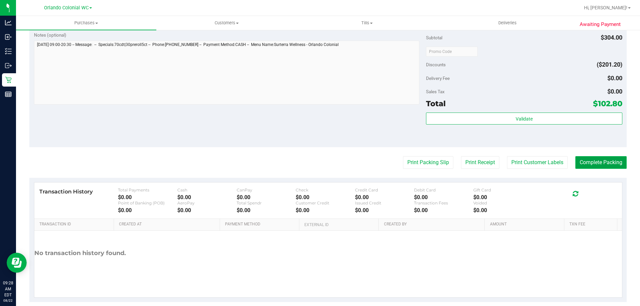
click at [602, 167] on button "Complete Packing" at bounding box center [600, 162] width 51 height 13
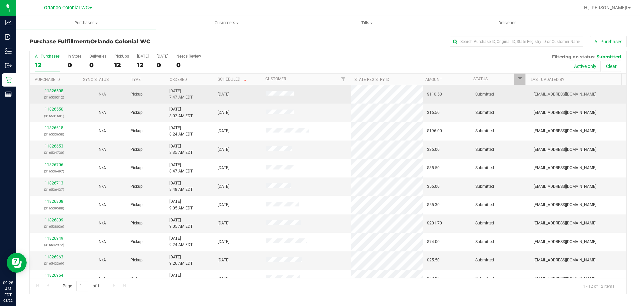
click at [55, 93] on link "11826508" at bounding box center [54, 91] width 19 height 5
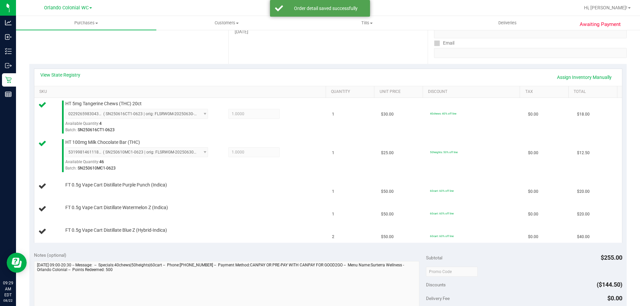
scroll to position [147, 0]
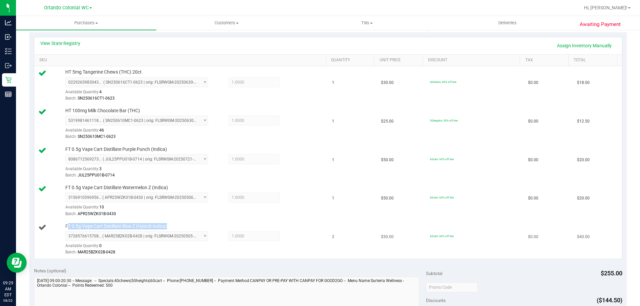
drag, startPoint x: 183, startPoint y: 226, endPoint x: 67, endPoint y: 226, distance: 115.6
copy span "FT 0.5g Vape Cart Distillate Blue Z (Hybrid-Indica)"
